Goal: Information Seeking & Learning: Learn about a topic

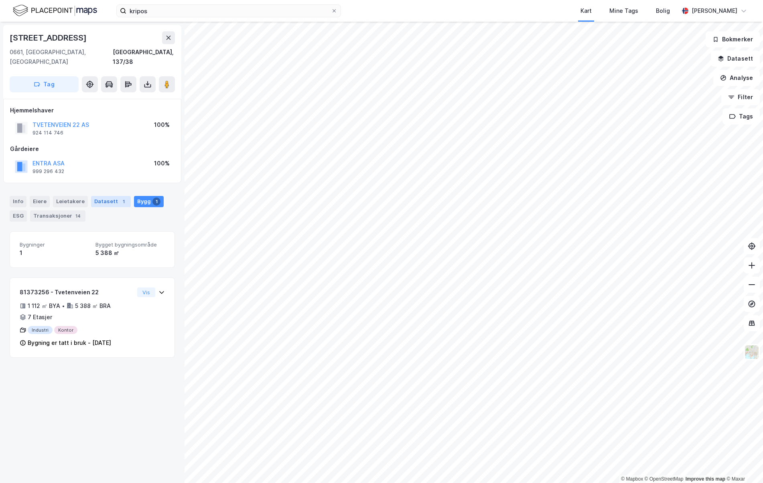
click at [106, 196] on div "Datasett 1" at bounding box center [111, 201] width 40 height 11
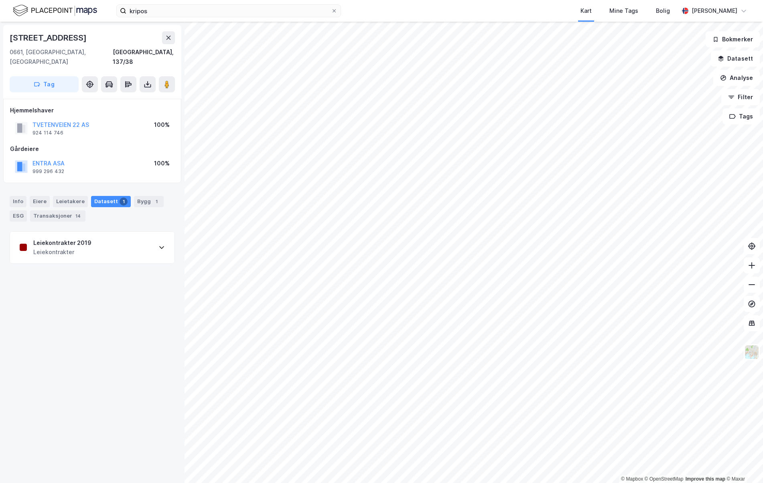
click at [118, 240] on div "Leiekontrakter 2019 Leiekontrakter" at bounding box center [92, 248] width 165 height 32
click at [143, 232] on div "Leiekontrakter 2019 Leiekontrakter" at bounding box center [92, 248] width 165 height 32
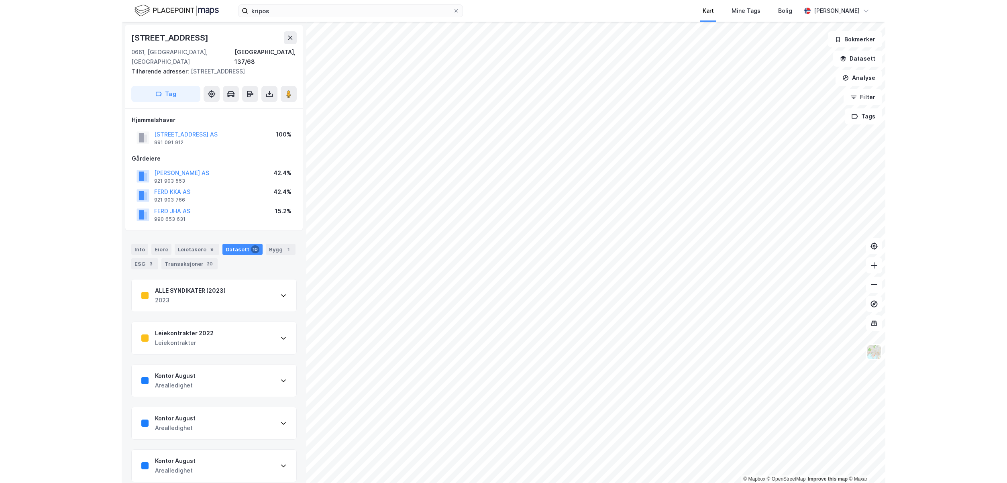
scroll to position [0, 0]
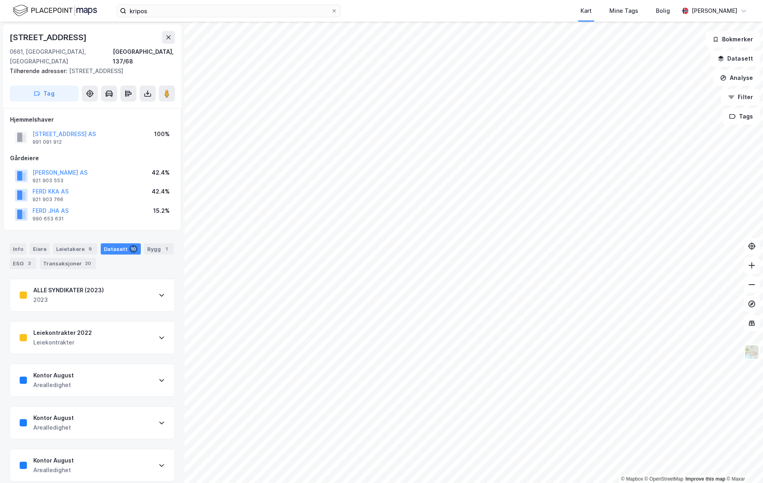
click at [2, 254] on div "Info Eiere Leietakere 9 Datasett 10 Bygg 1 ESG 3 Transaksjoner 20" at bounding box center [92, 253] width 185 height 39
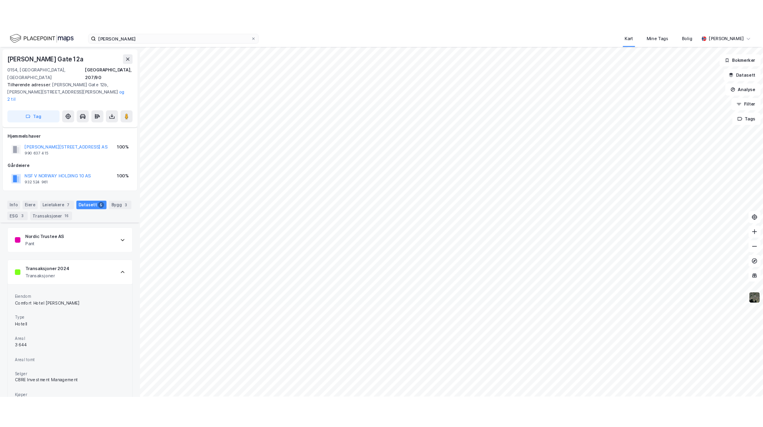
scroll to position [441, 0]
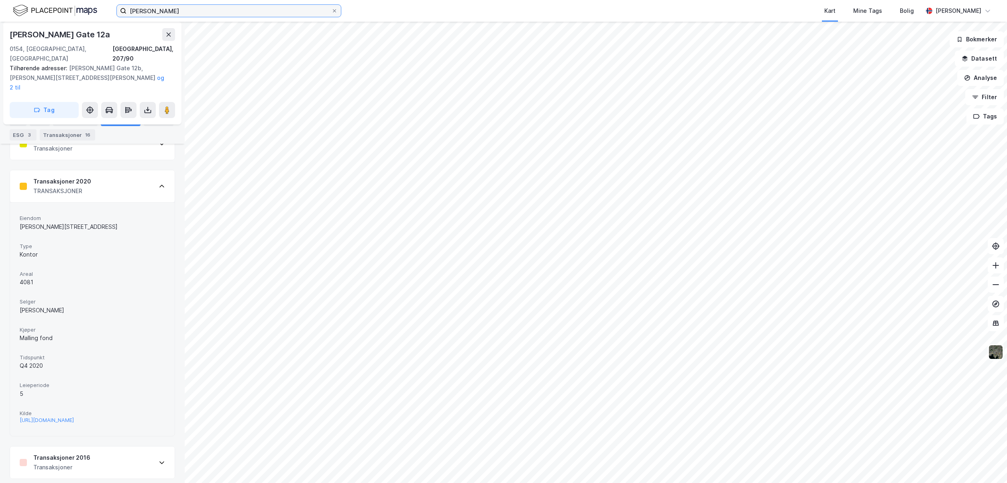
click at [183, 14] on input "[PERSON_NAME]" at bounding box center [228, 11] width 205 height 12
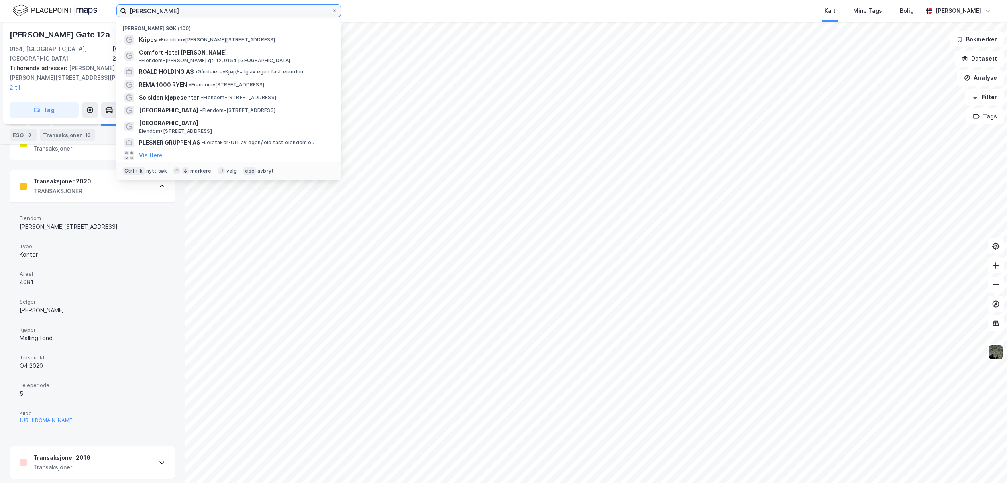
click at [183, 14] on input "[PERSON_NAME]" at bounding box center [228, 11] width 205 height 12
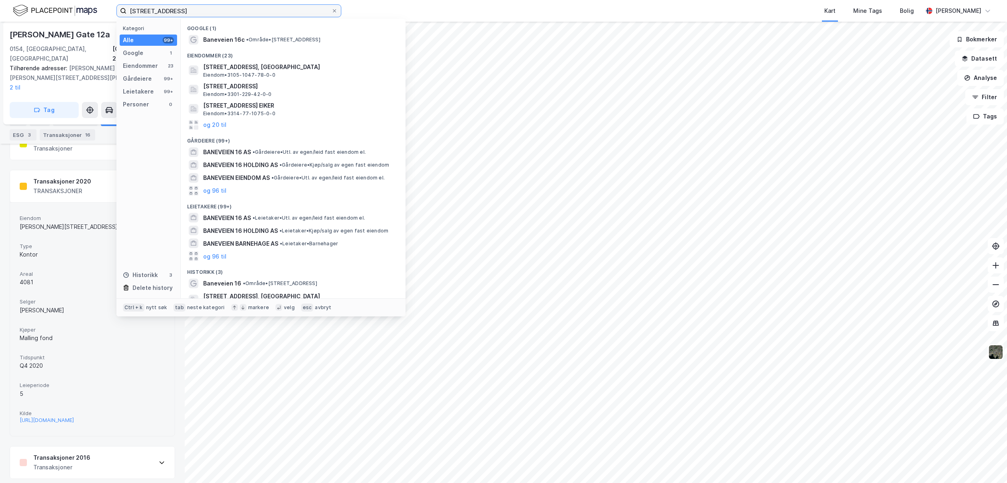
type input "[STREET_ADDRESS]"
click at [229, 46] on div "Eiendommer (23)" at bounding box center [293, 53] width 225 height 14
click at [231, 40] on span "Baneveien 16c" at bounding box center [223, 40] width 41 height 10
